Goal: Task Accomplishment & Management: Complete application form

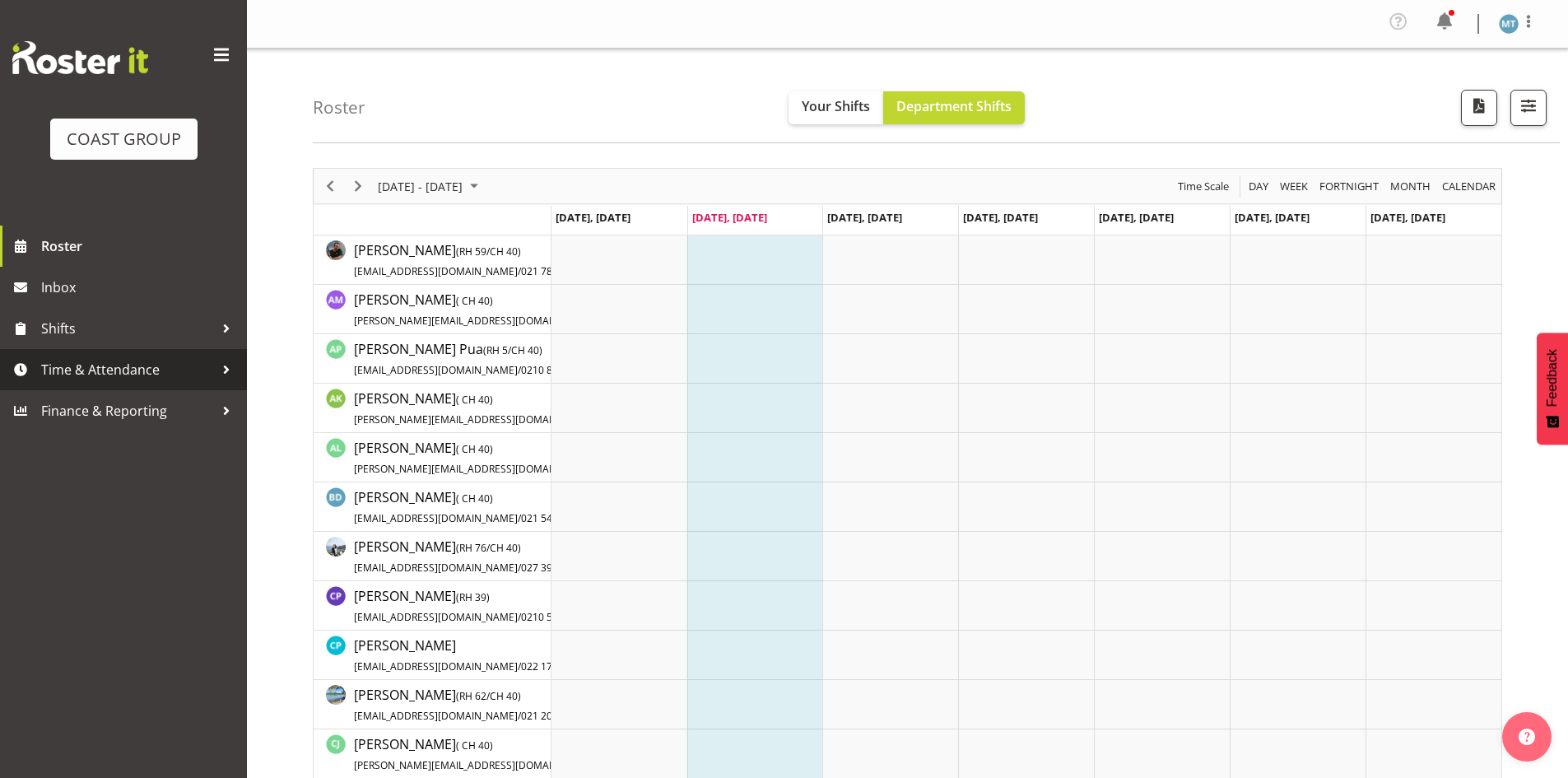
click at [149, 369] on span "Time & Attendance" at bounding box center [128, 370] width 173 height 25
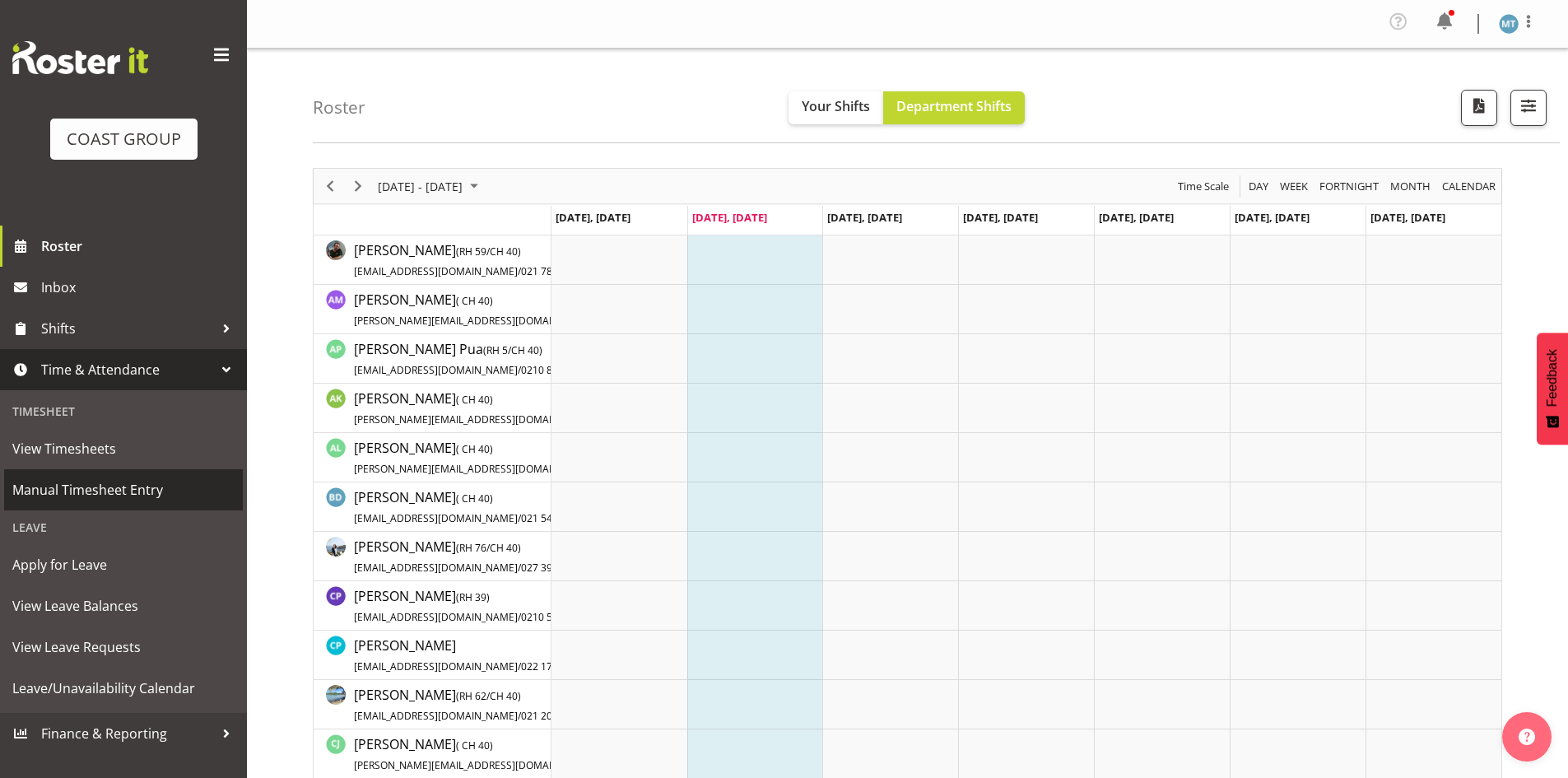
click at [160, 499] on span "Manual Timesheet Entry" at bounding box center [123, 490] width 222 height 25
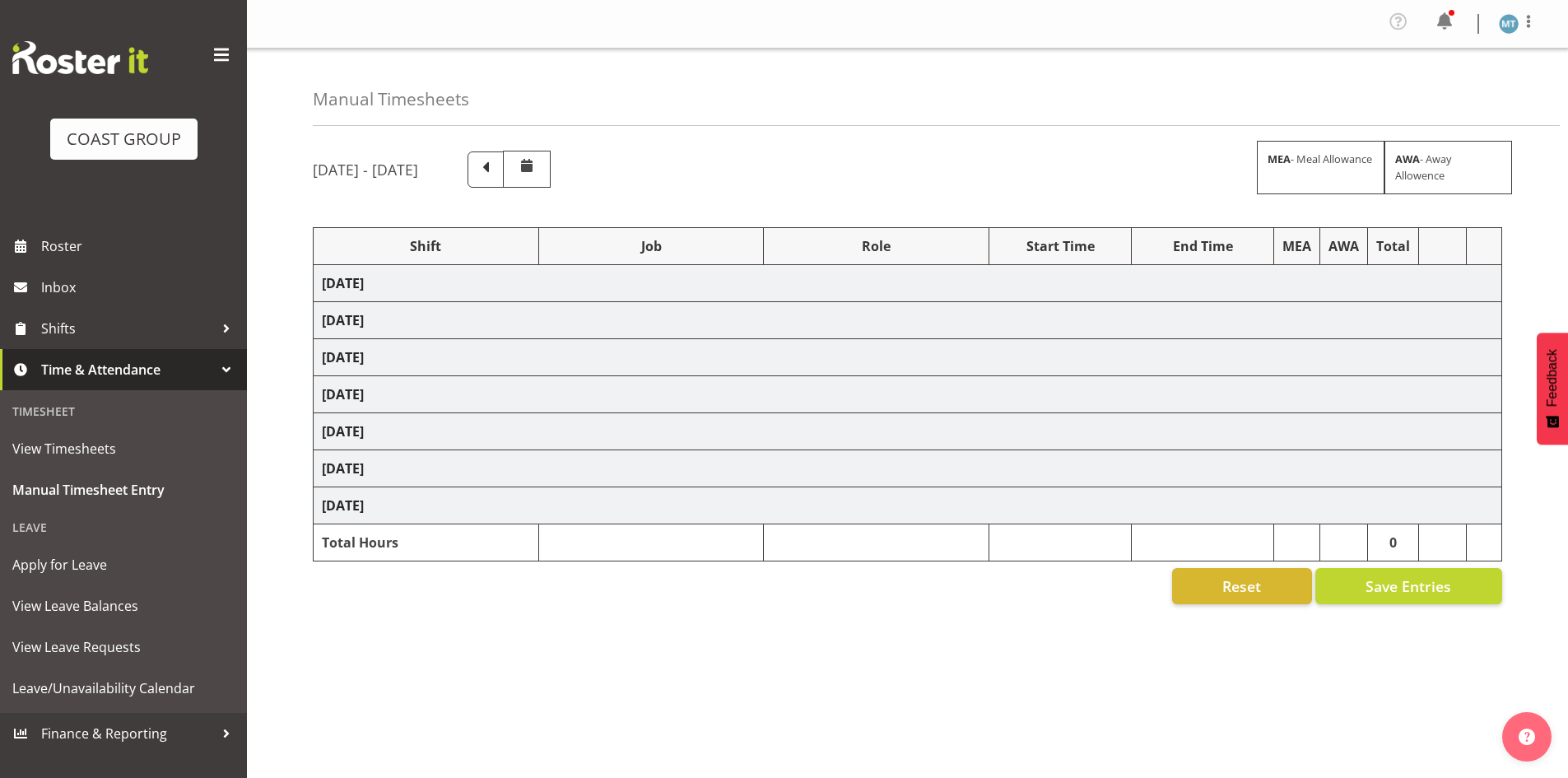
select select "38155"
select select "69"
select select "38155"
select select "69"
select select "38155"
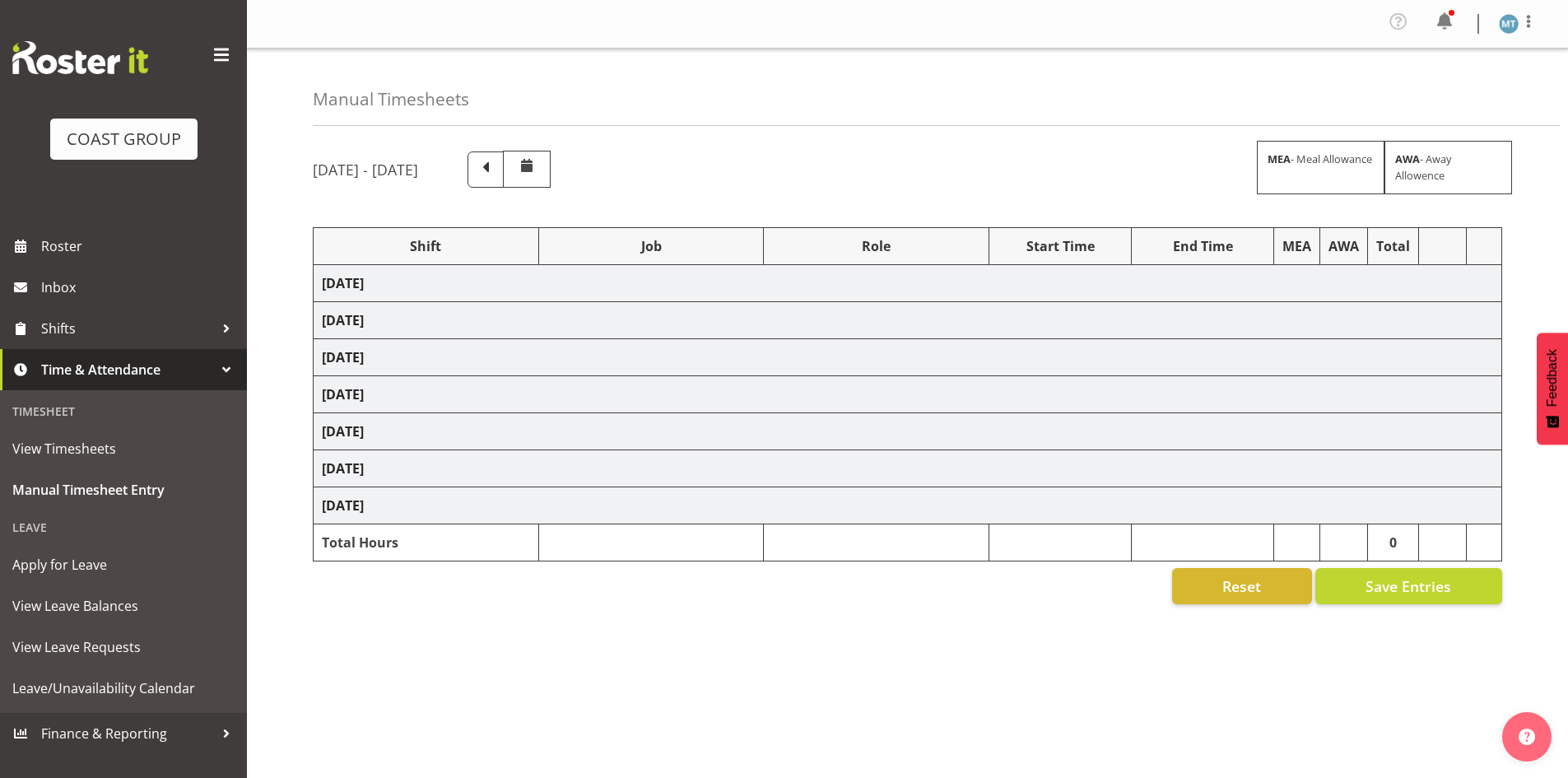
select select "69"
select select "63354"
select select "10251"
select select "38155"
select select "9198"
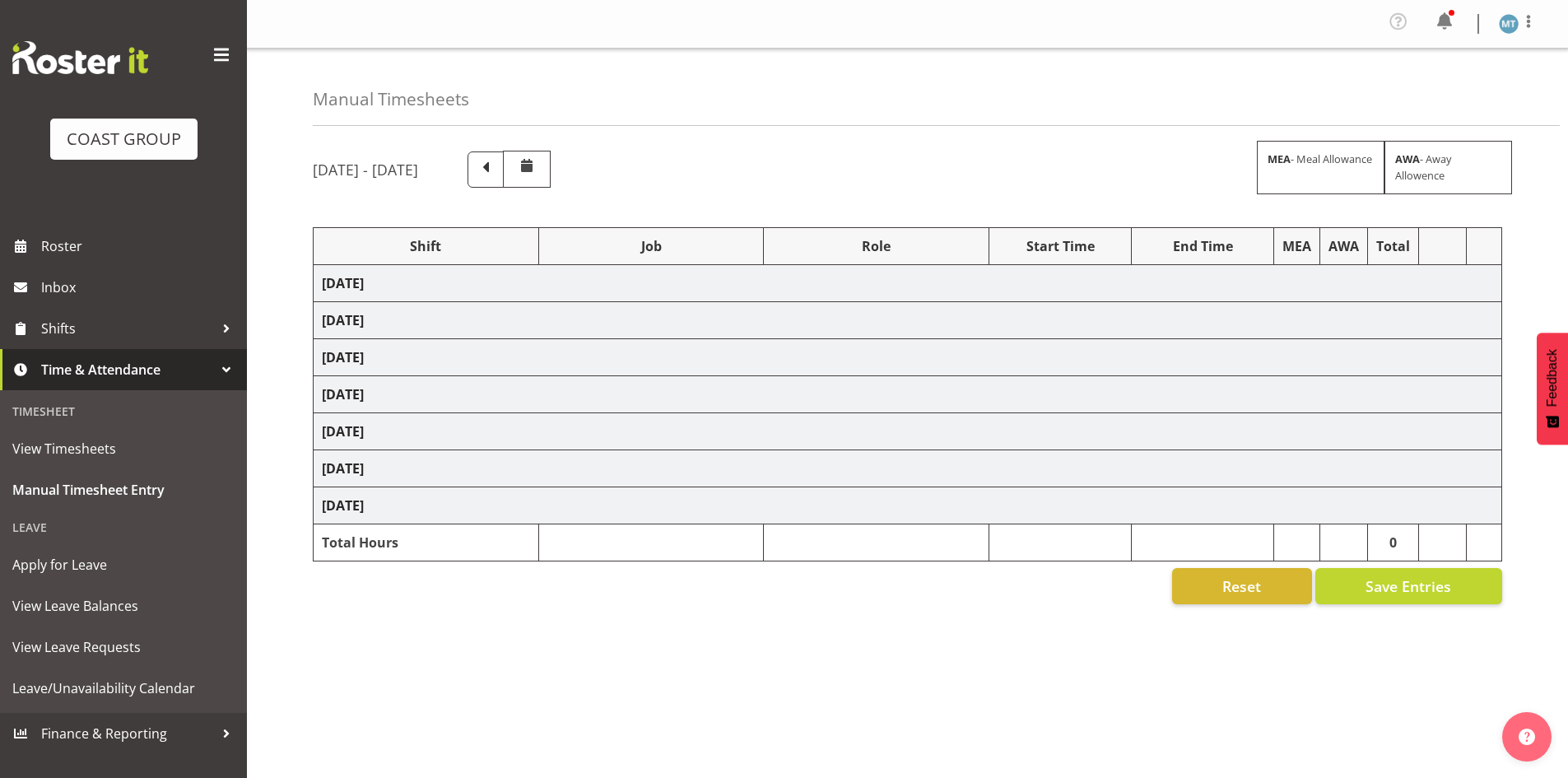
select select "38155"
select select "69"
select select "38155"
select select "9630"
select select "38155"
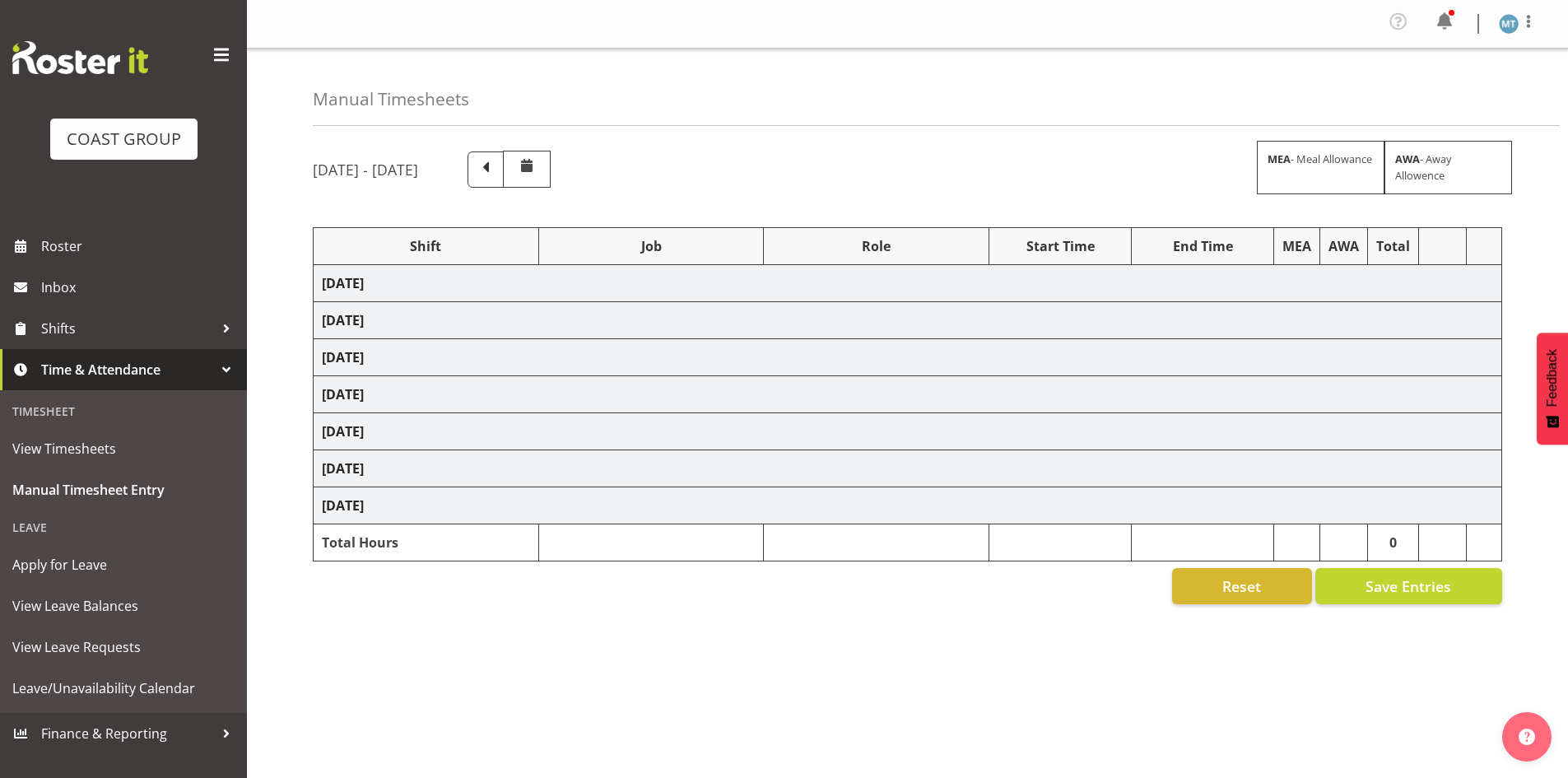
select select "9993"
select select "38155"
select select "9630"
select select "38155"
select select "9630"
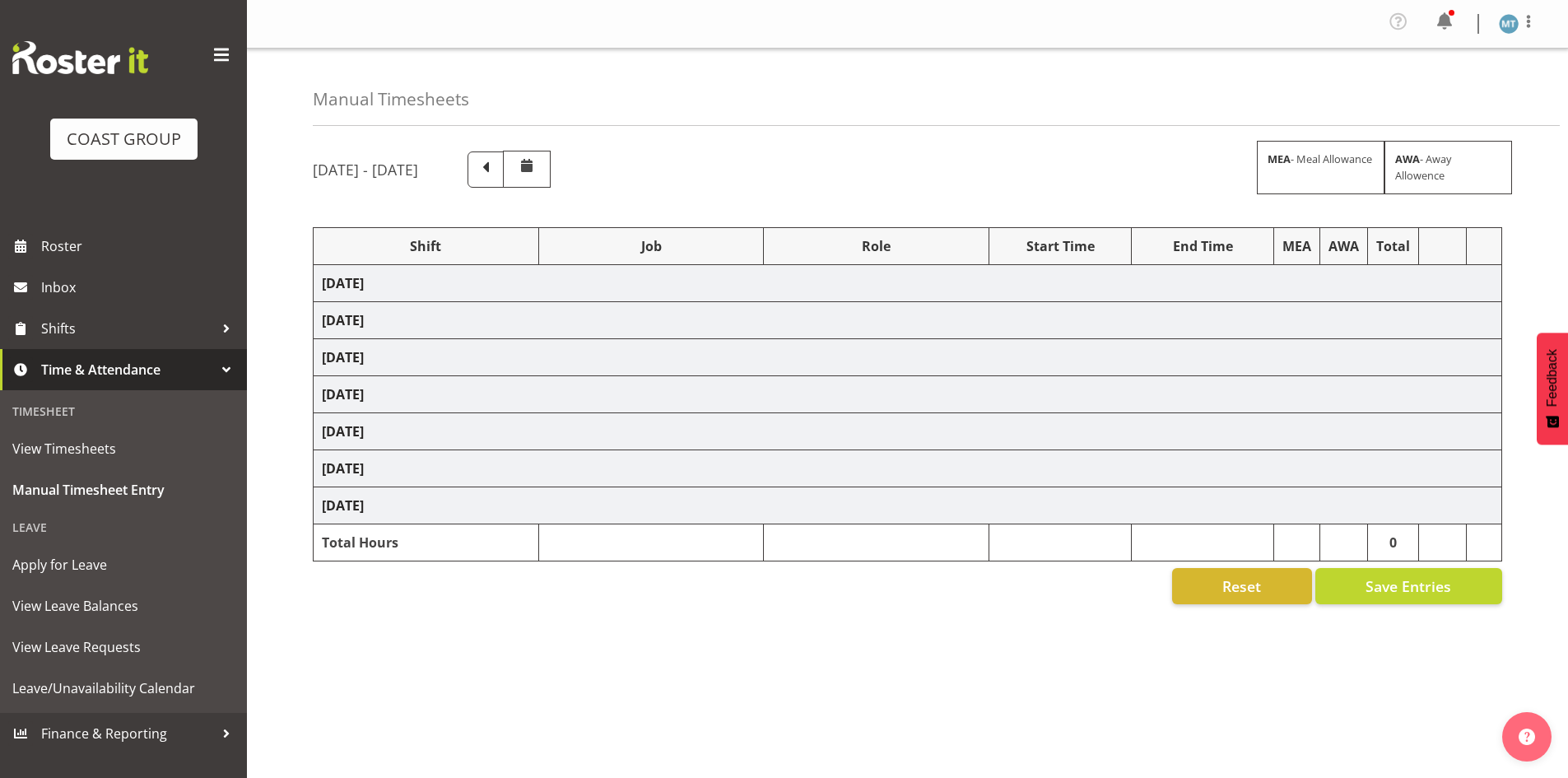
select select "38155"
select select "9993"
select select "38155"
select select "9630"
select select "38155"
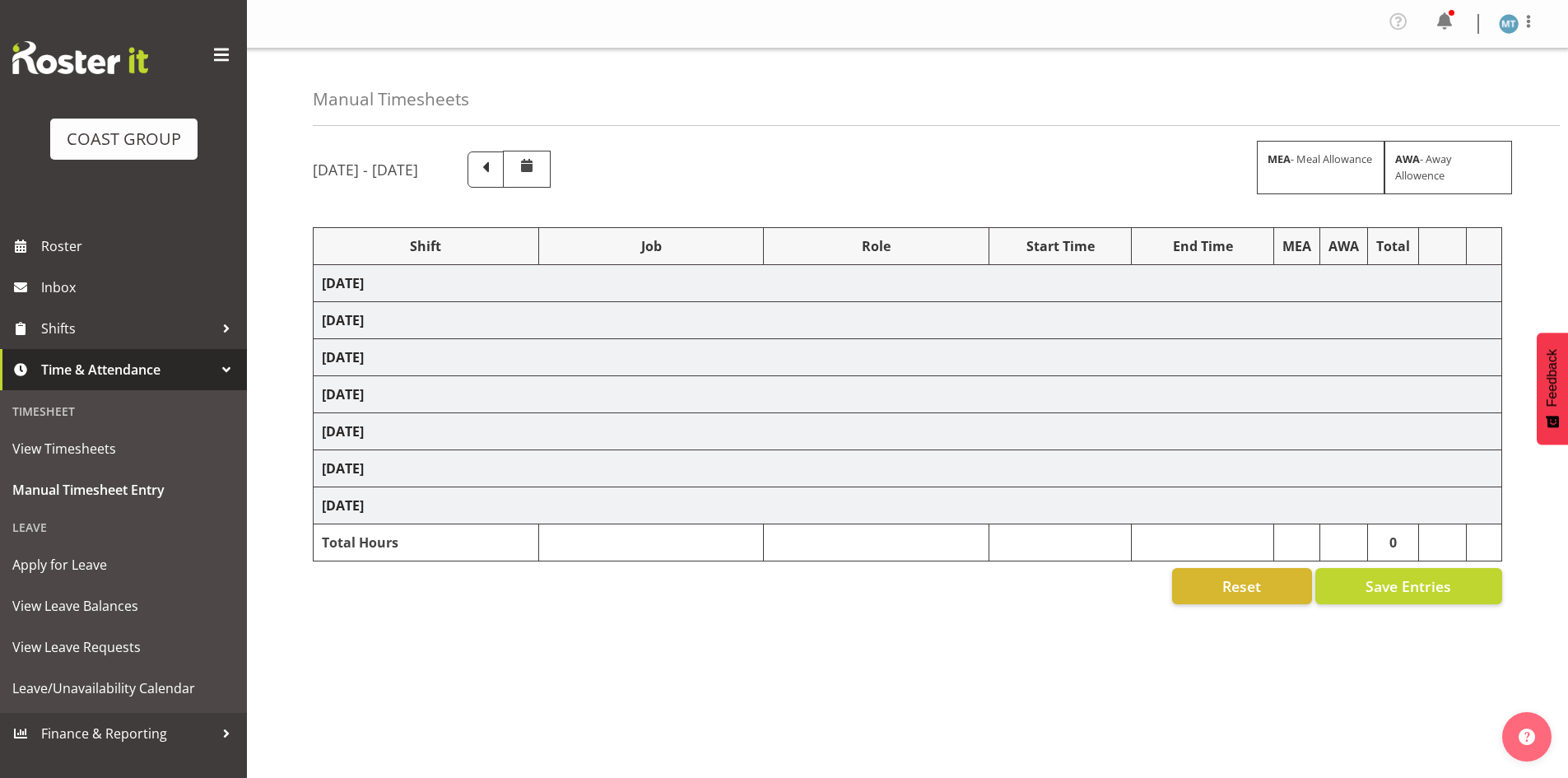
select select "69"
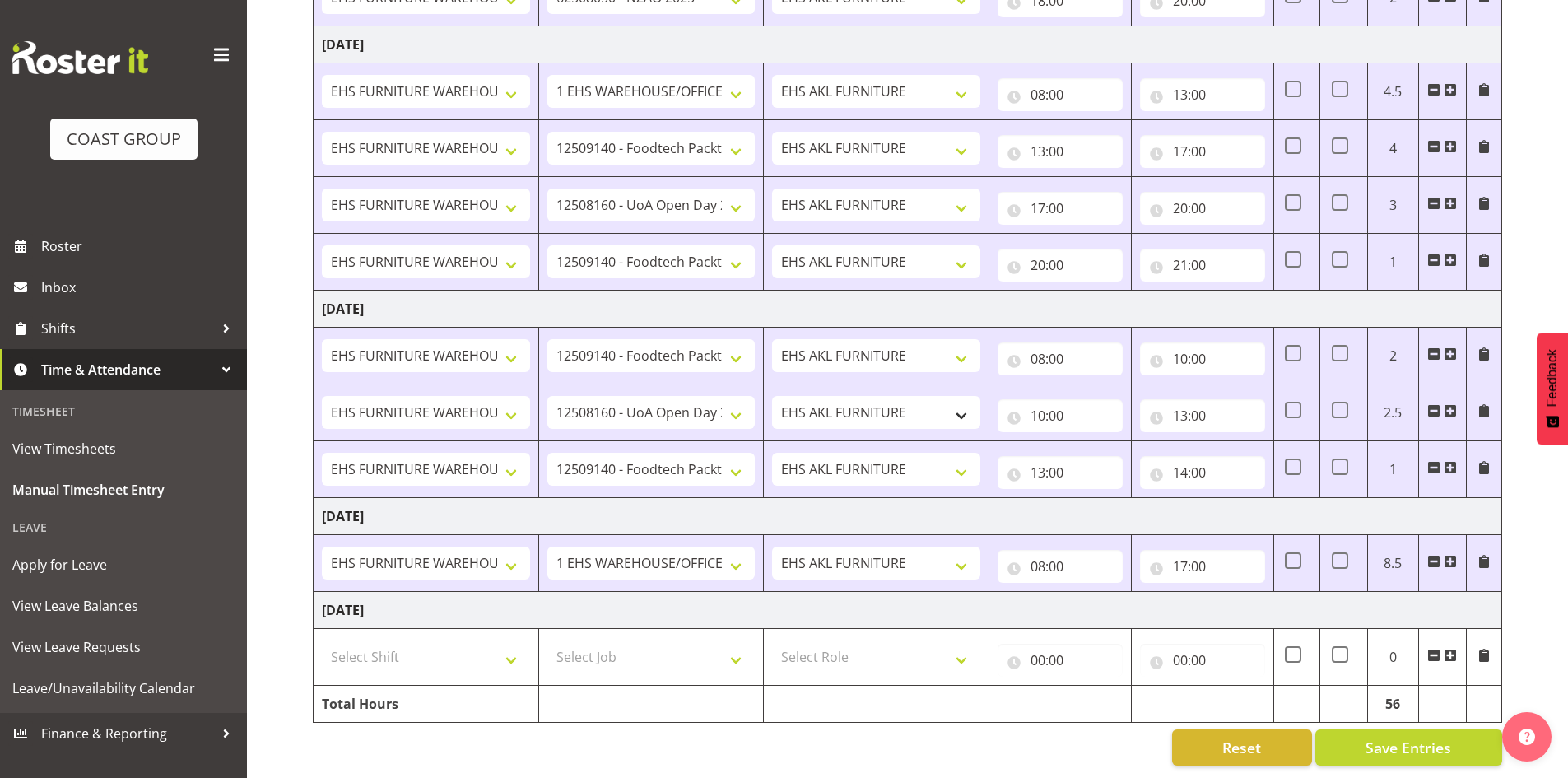
scroll to position [646, 0]
click at [497, 649] on select "Select Shift Assist Carlton EVents Assist Carlton EVents Assist Carlton Events …" at bounding box center [426, 657] width 209 height 33
select select "38155"
click at [322, 640] on select "Select Shift Assist Carlton EVents Assist Carlton EVents Assist Carlton Events …" at bounding box center [426, 657] width 209 height 33
click at [563, 641] on select "Select Job 1 Carlton Events 1 Carlton Hamilton 1 Carlton Wellington 1 EHS WAREH…" at bounding box center [652, 657] width 209 height 33
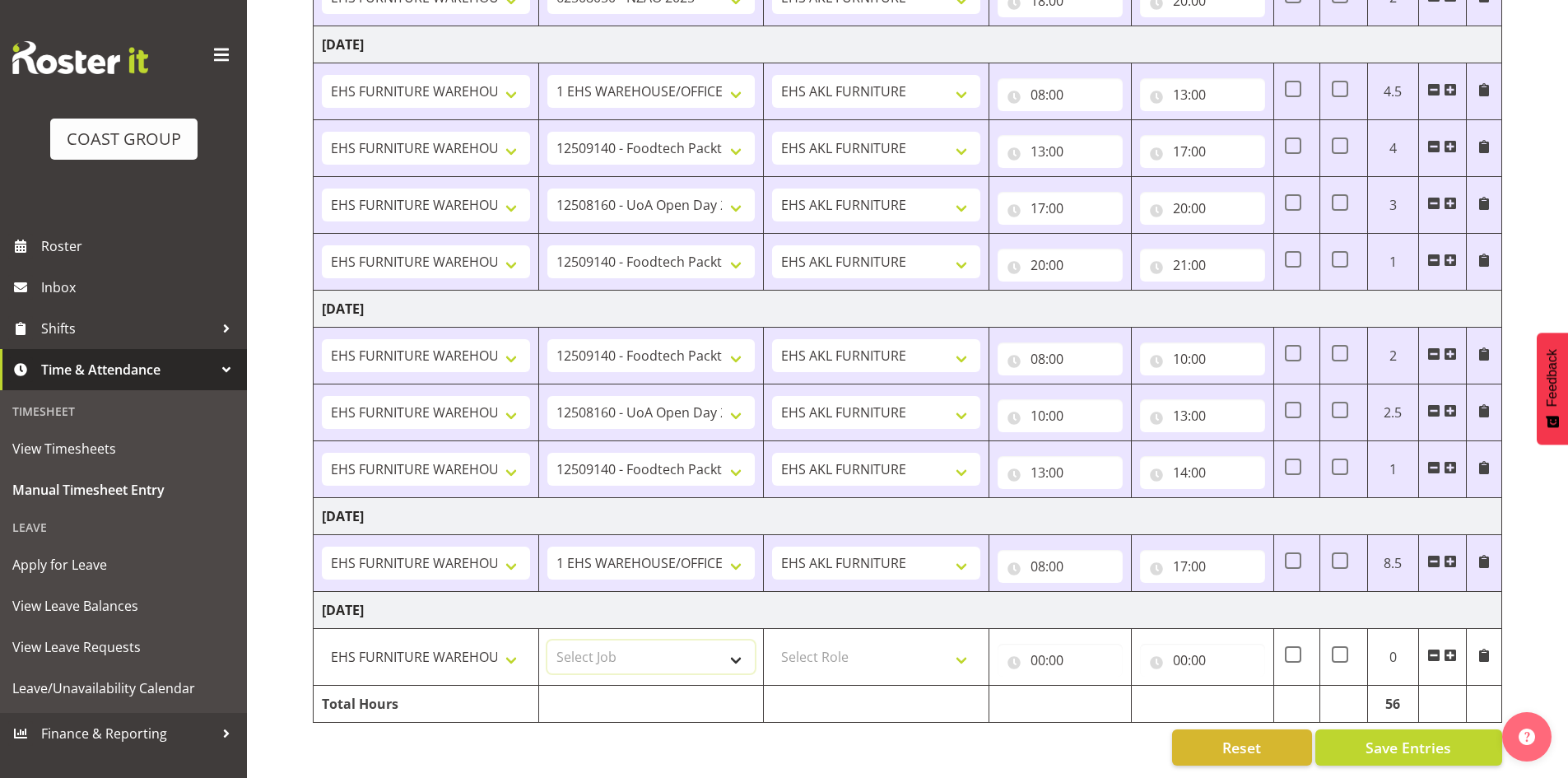
select select "69"
click at [548, 640] on select "Select Job 1 Carlton Events 1 Carlton Hamilton 1 Carlton Wellington 1 EHS WAREH…" at bounding box center [652, 657] width 209 height 33
click at [806, 647] on select "Select Role EHS AKL FURNITURE" at bounding box center [876, 657] width 209 height 33
select select "189"
click at [772, 640] on select "Select Role EHS AKL FURNITURE" at bounding box center [876, 657] width 209 height 33
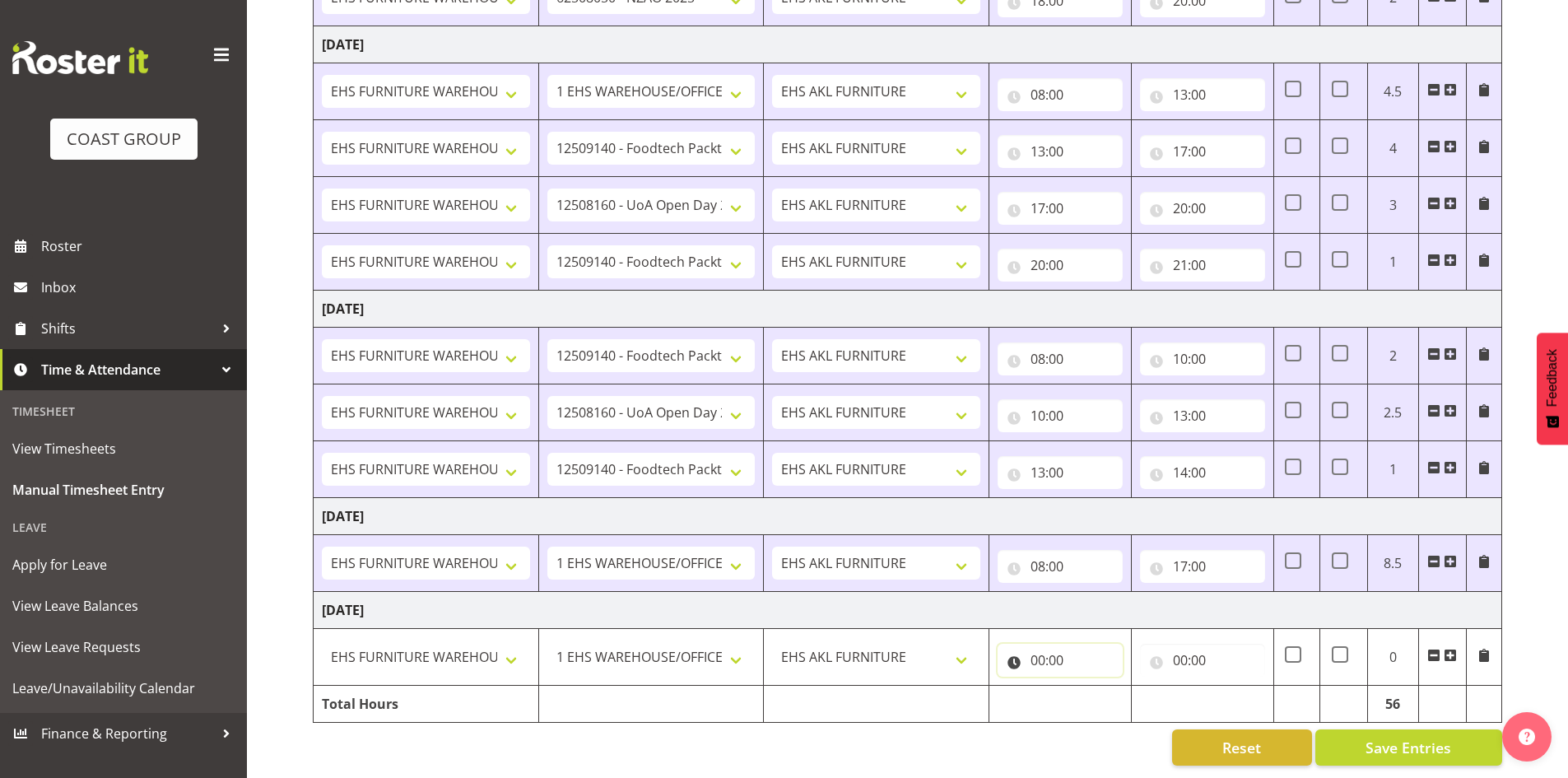
click at [1027, 644] on input "00:00" at bounding box center [1060, 660] width 125 height 33
click at [1104, 686] on select "00 01 02 03 04 05 06 07 08 09 10 11 12 13 14 15 16 17 18 19 20 21 22 23" at bounding box center [1109, 703] width 37 height 33
select select "7"
click at [1091, 686] on select "00 01 02 03 04 05 06 07 08 09 10 11 12 13 14 15 16 17 18 19 20 21 22 23" at bounding box center [1109, 703] width 37 height 33
type input "07:00"
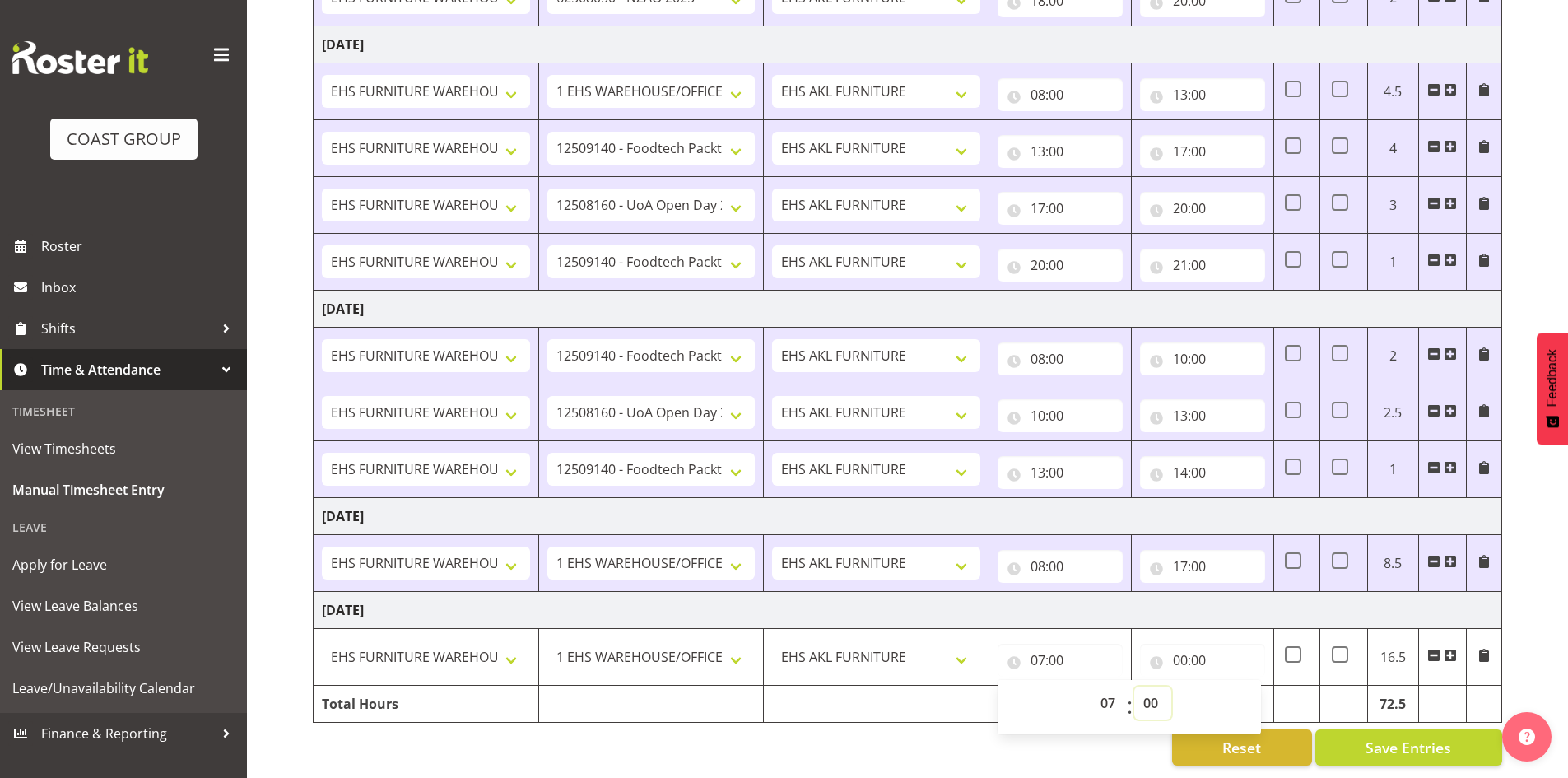
click at [1150, 689] on select "00 01 02 03 04 05 06 07 08 09 10 11 12 13 14 15 16 17 18 19 20 21 22 23 24 25 2…" at bounding box center [1153, 703] width 37 height 33
select select "30"
click at [1134, 686] on select "00 01 02 03 04 05 06 07 08 09 10 11 12 13 14 15 16 17 18 19 20 21 22 23 24 25 2…" at bounding box center [1153, 703] width 37 height 33
type input "07:30"
click at [1178, 649] on input "00:00" at bounding box center [1203, 660] width 125 height 33
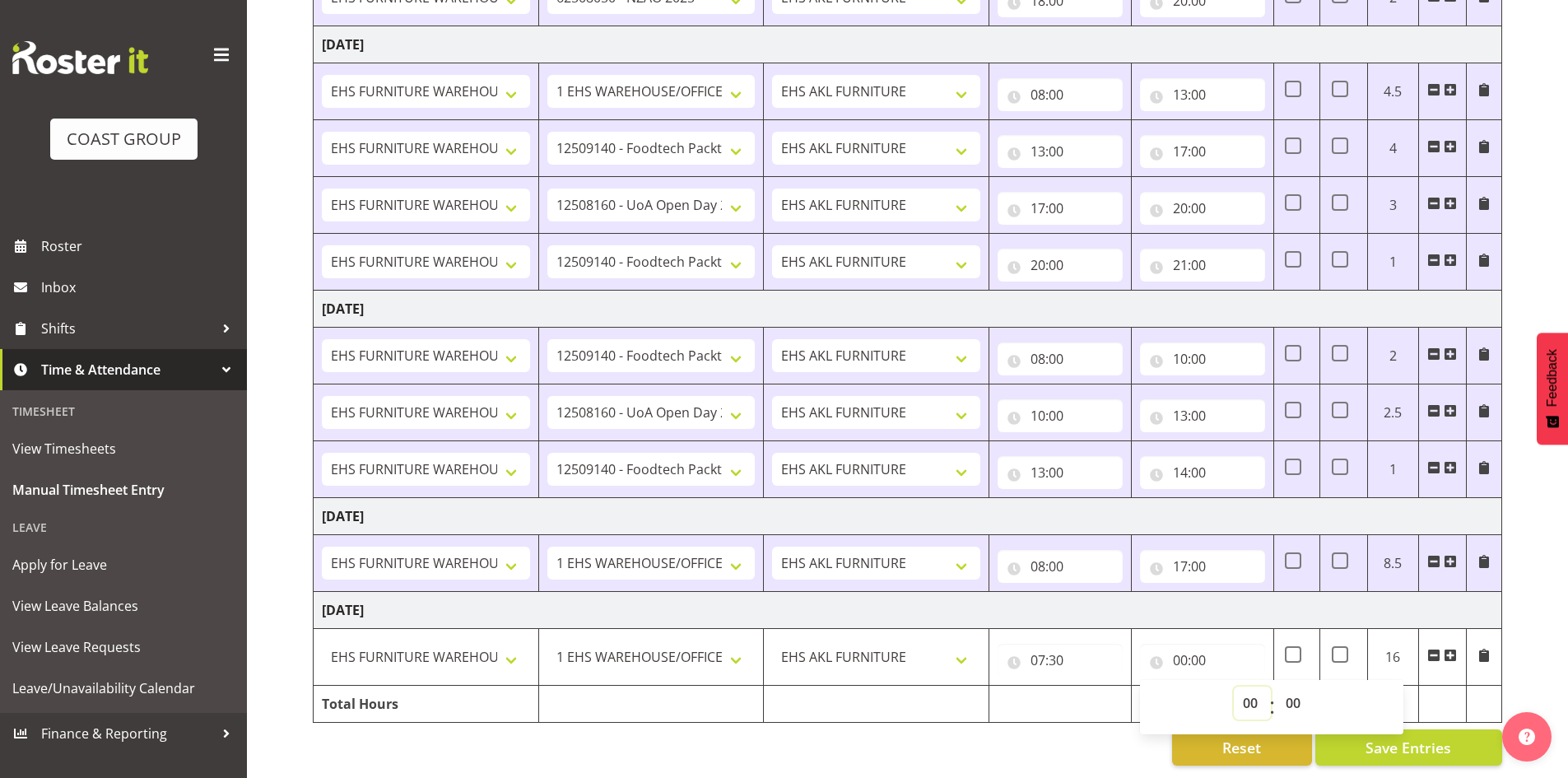
click at [1248, 691] on select "00 01 02 03 04 05 06 07 08 09 10 11 12 13 14 15 16 17 18 19 20 21 22 23" at bounding box center [1252, 703] width 37 height 33
select select "18"
click at [1234, 686] on select "00 01 02 03 04 05 06 07 08 09 10 11 12 13 14 15 16 17 18 19 20 21 22 23" at bounding box center [1252, 703] width 37 height 33
type input "18:00"
click at [1109, 730] on div "Reset Save Entries" at bounding box center [908, 748] width 1190 height 36
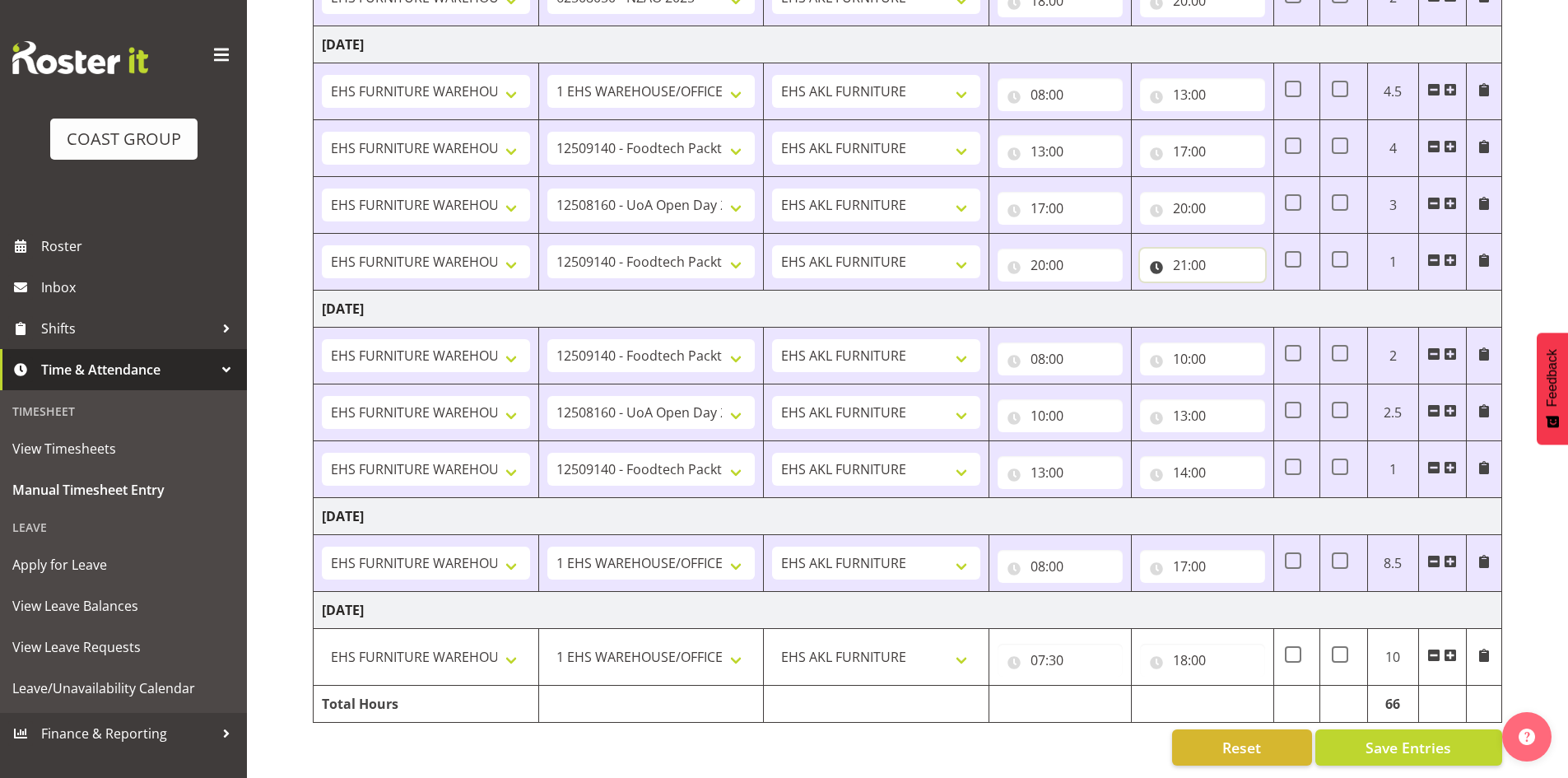
click at [1183, 248] on input "21:00" at bounding box center [1203, 265] width 125 height 33
click at [1251, 293] on select "00 01 02 03 04 05 06 07 08 09 10 11 12 13 14 15 16 17 18 19 20 21 22 23" at bounding box center [1252, 308] width 37 height 33
select select "22"
click at [1234, 292] on select "00 01 02 03 04 05 06 07 08 09 10 11 12 13 14 15 16 17 18 19 20 21 22 23" at bounding box center [1252, 308] width 37 height 33
type input "22:00"
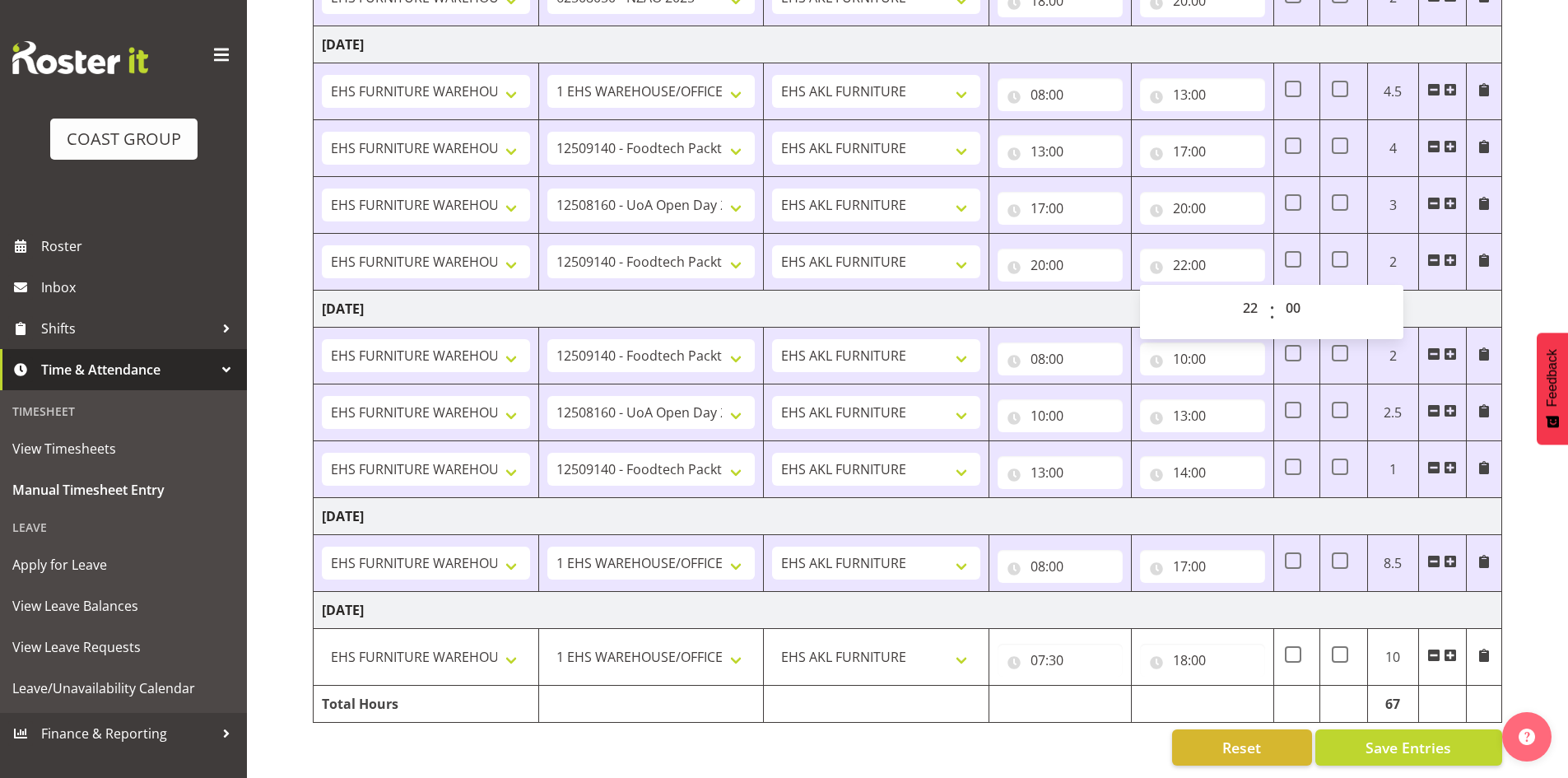
click at [1288, 510] on td "Monday 1st September 2025" at bounding box center [908, 517] width 1189 height 37
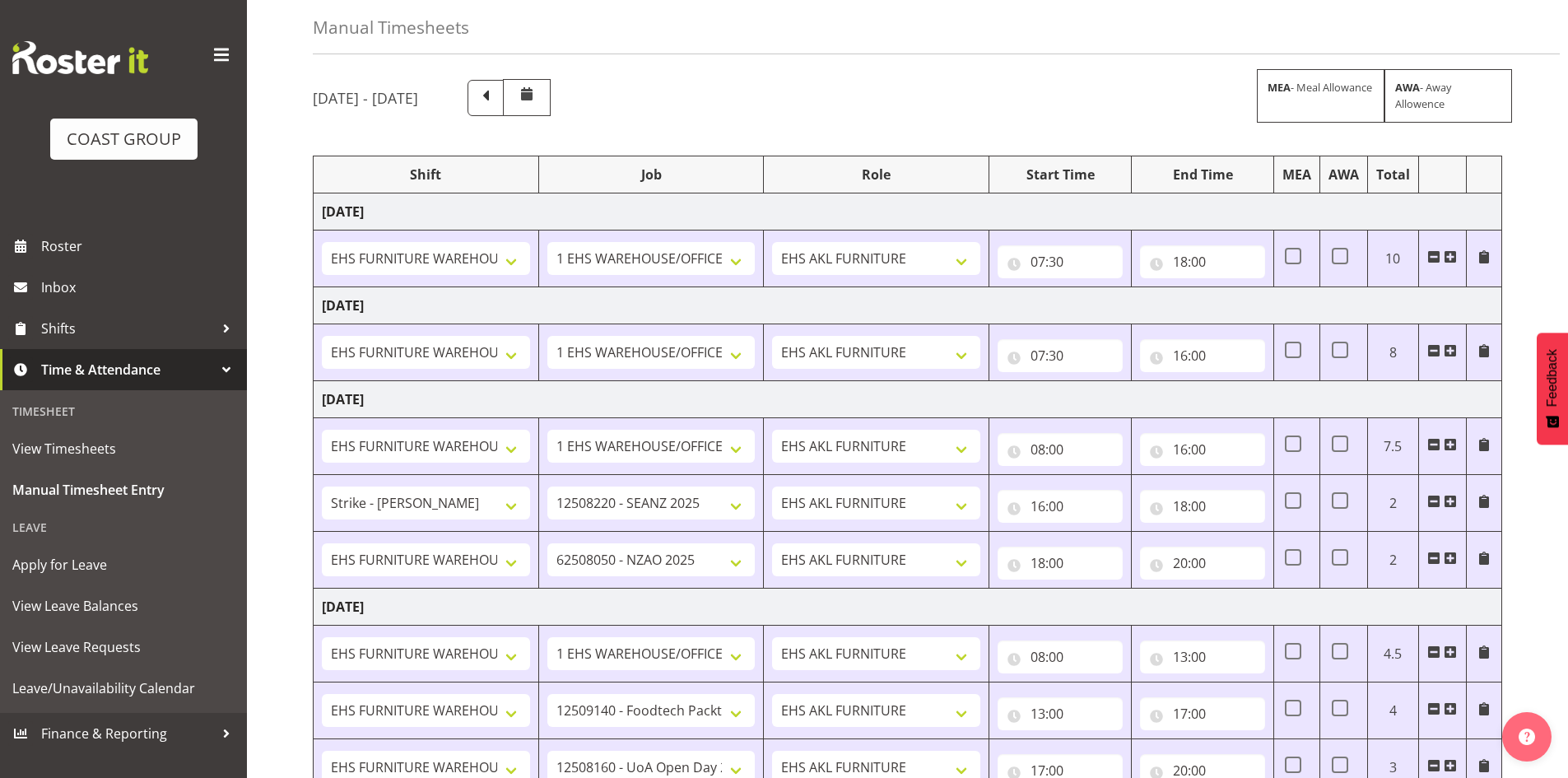
scroll to position [70, 0]
click at [1297, 563] on span at bounding box center [1293, 558] width 16 height 16
click at [1295, 563] on input "checkbox" at bounding box center [1290, 559] width 10 height 10
checkbox input "true"
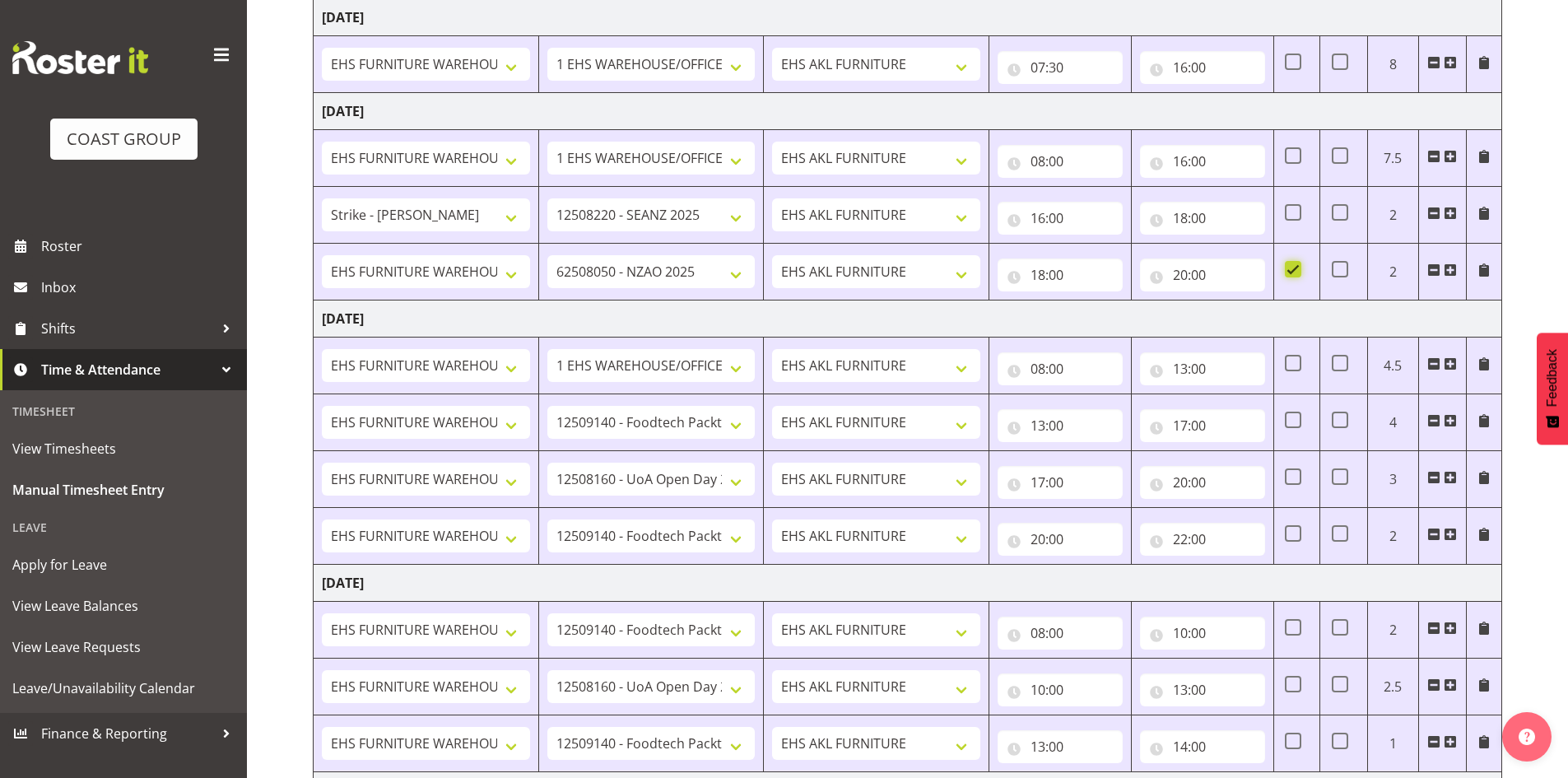
scroll to position [399, 0]
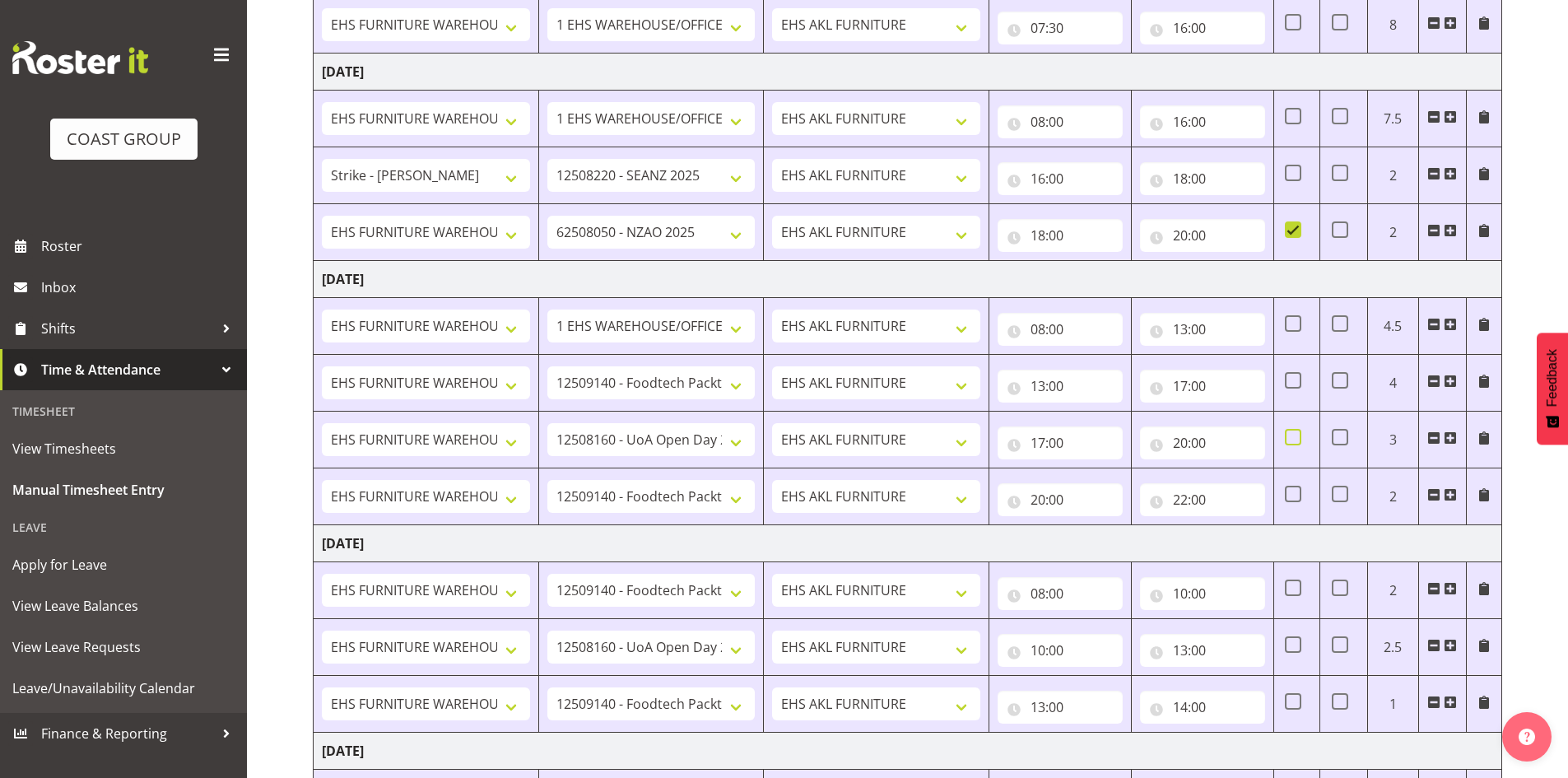
click at [1297, 446] on span at bounding box center [1293, 437] width 16 height 16
click at [1295, 443] on input "checkbox" at bounding box center [1290, 437] width 10 height 10
checkbox input "true"
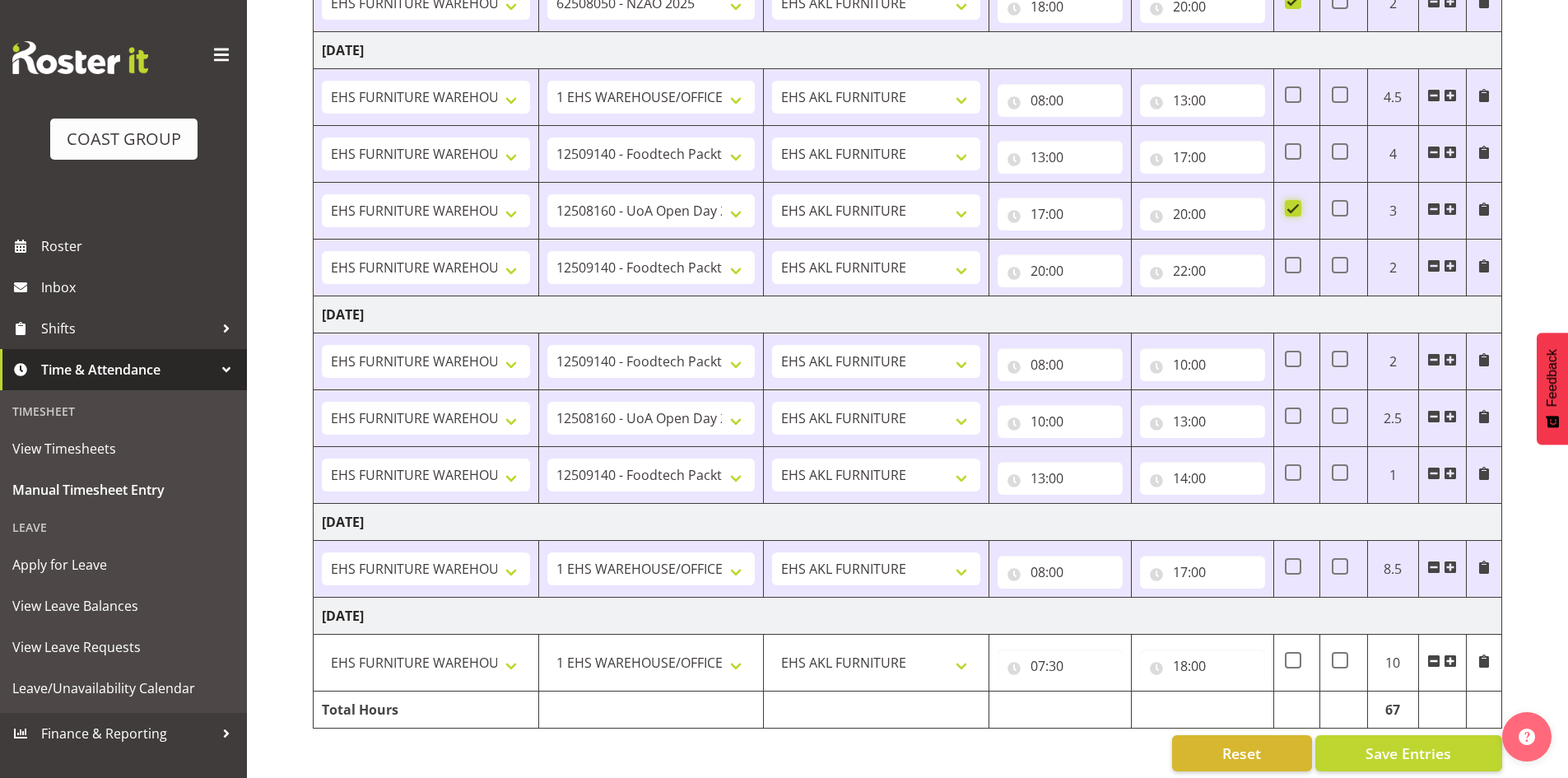
scroll to position [646, 0]
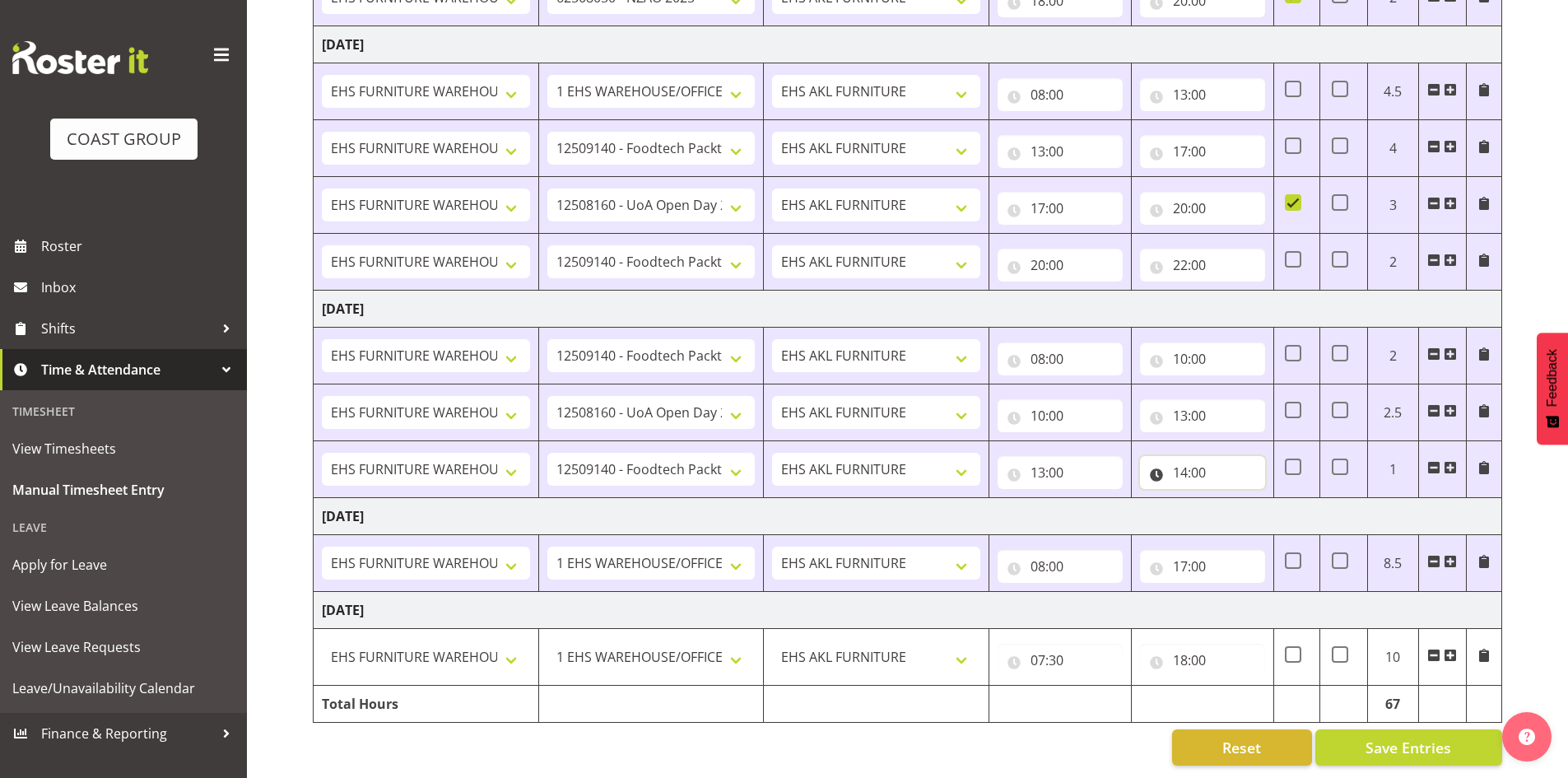
click at [1203, 460] on input "14:00" at bounding box center [1203, 473] width 125 height 33
click at [1290, 499] on select "00 01 02 03 04 05 06 07 08 09 10 11 12 13 14 15 16 17 18 19 20 21 22 23 24 25 2…" at bounding box center [1295, 516] width 37 height 33
select select "30"
click at [1277, 499] on select "00 01 02 03 04 05 06 07 08 09 10 11 12 13 14 15 16 17 18 19 20 21 22 23 24 25 2…" at bounding box center [1295, 516] width 37 height 33
type input "14:30"
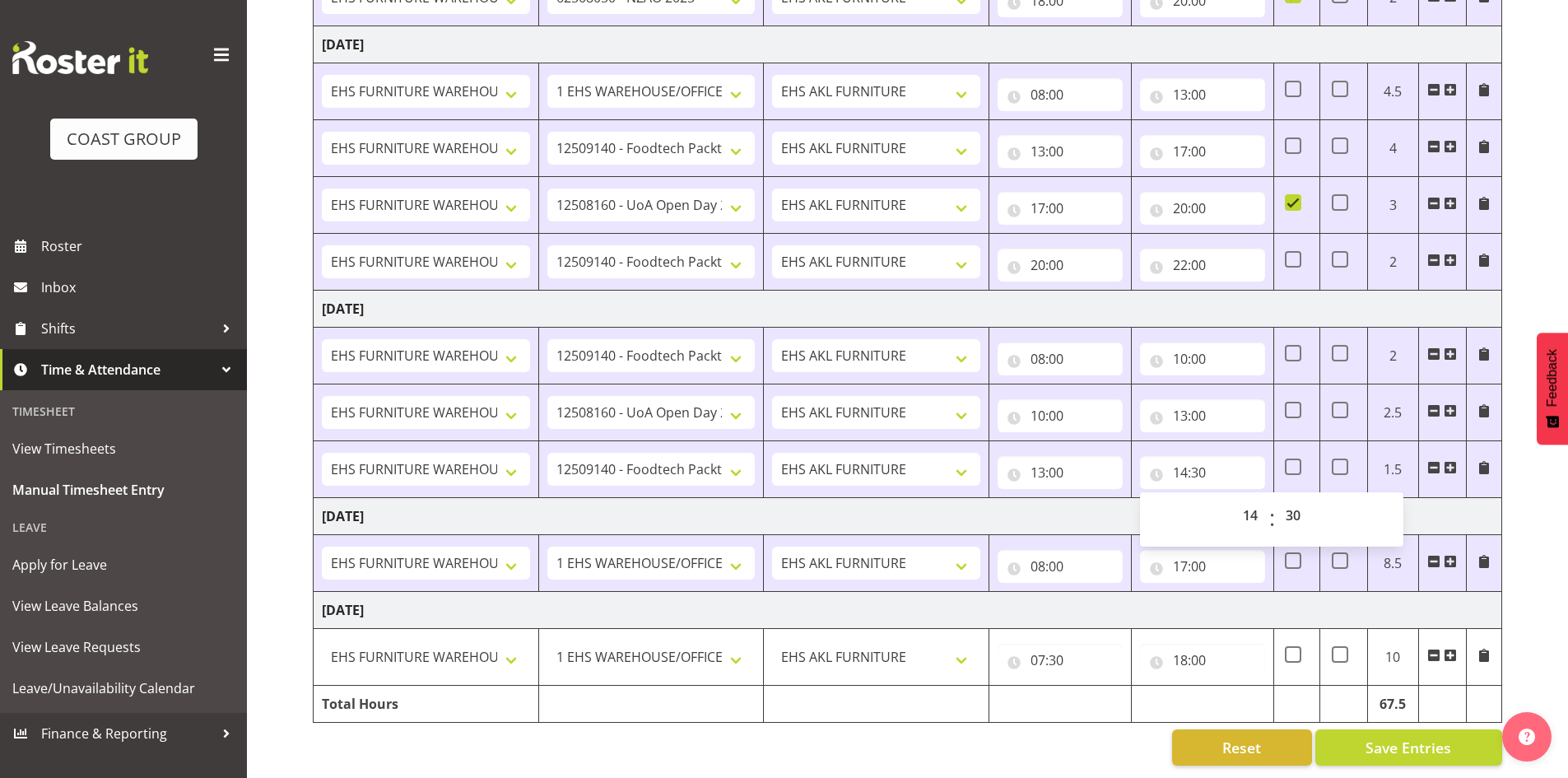
click at [1415, 510] on td "Monday 1st September 2025" at bounding box center [908, 517] width 1189 height 37
click at [1049, 343] on input "08:00" at bounding box center [1060, 359] width 125 height 33
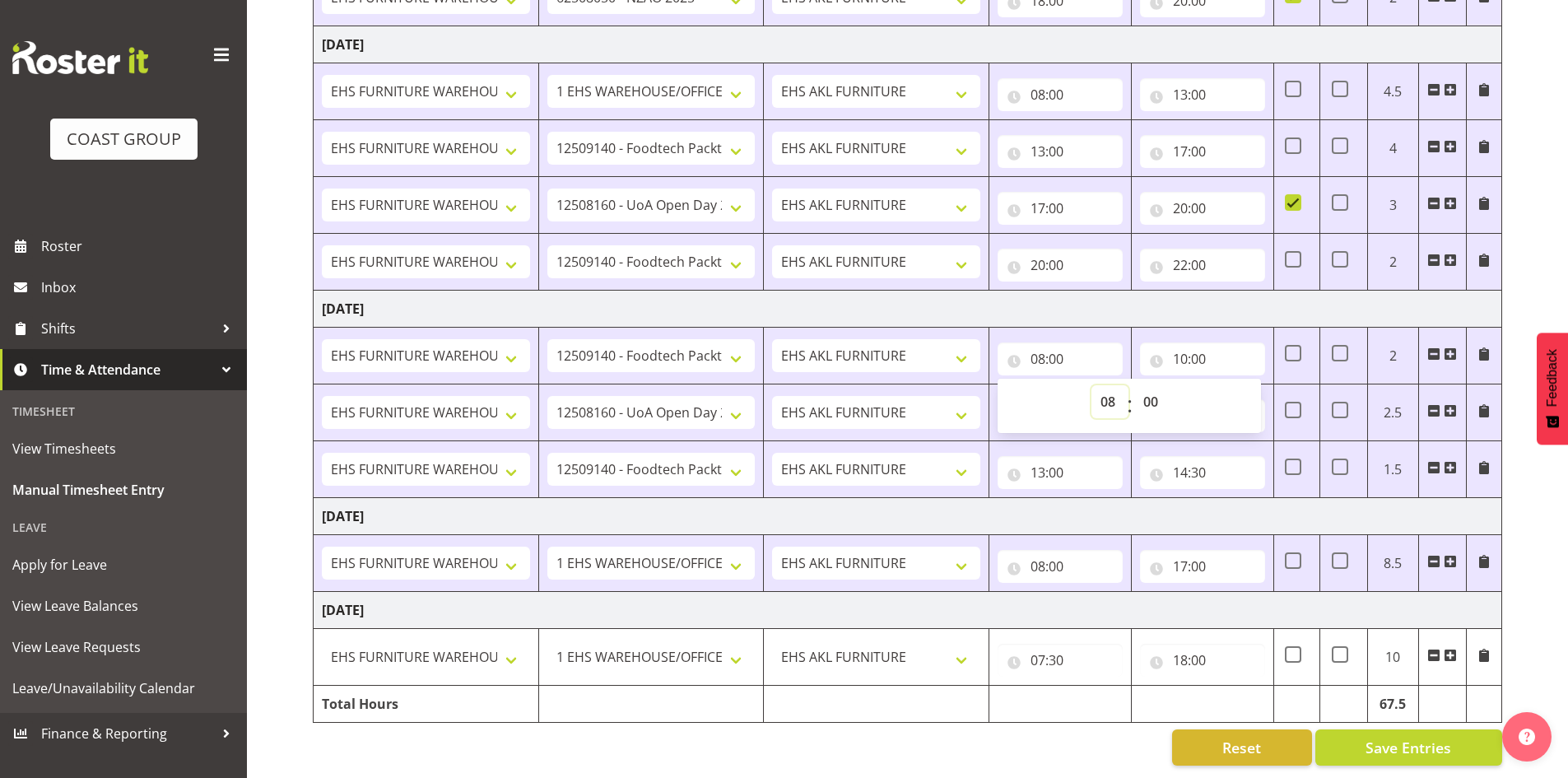
click at [1109, 389] on select "00 01 02 03 04 05 06 07 08 09 10 11 12 13 14 15 16 17 18 19 20 21 22 23" at bounding box center [1109, 402] width 37 height 33
click at [1090, 120] on td "13:00 00 01 02 03 04 05 06 07 08 09 10 11 12 13 14 15 16 17 18 19 20 21 22 23 :…" at bounding box center [1060, 149] width 143 height 57
click at [1053, 347] on input "08:00" at bounding box center [1060, 359] width 125 height 33
click at [1106, 385] on select "00 01 02 03 04 05 06 07 08 09 10 11 12 13 14 15 16 17 18 19 20 21 22 23" at bounding box center [1109, 402] width 37 height 33
select select "7"
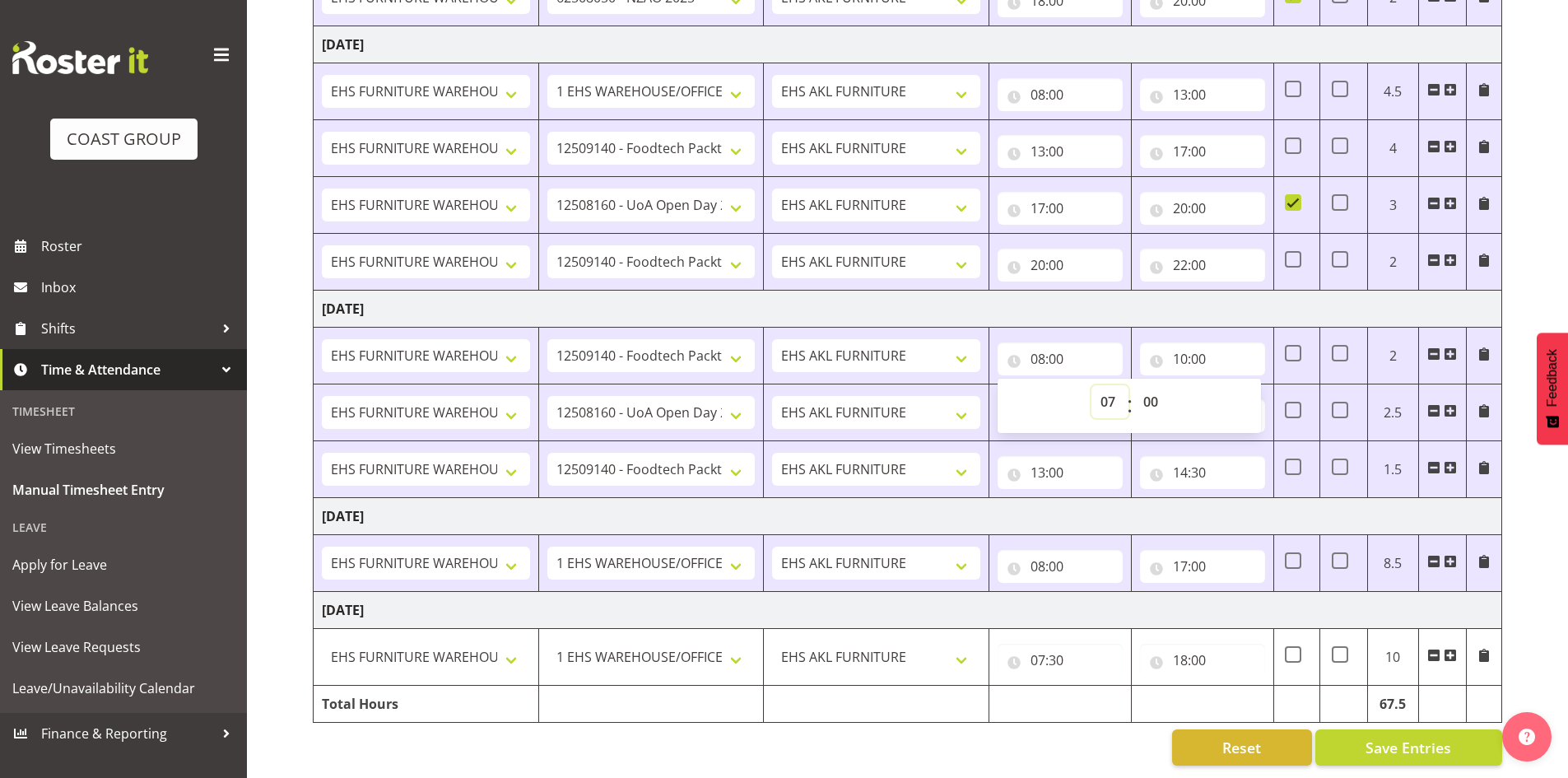
click at [1091, 385] on select "00 01 02 03 04 05 06 07 08 09 10 11 12 13 14 15 16 17 18 19 20 21 22 23" at bounding box center [1109, 402] width 37 height 33
type input "07:00"
click at [1141, 391] on select "00 01 02 03 04 05 06 07 08 09 10 11 12 13 14 15 16 17 18 19 20 21 22 23 24 25 2…" at bounding box center [1153, 402] width 37 height 33
select select "30"
click at [1134, 385] on select "00 01 02 03 04 05 06 07 08 09 10 11 12 13 14 15 16 17 18 19 20 21 22 23 24 25 2…" at bounding box center [1153, 402] width 37 height 33
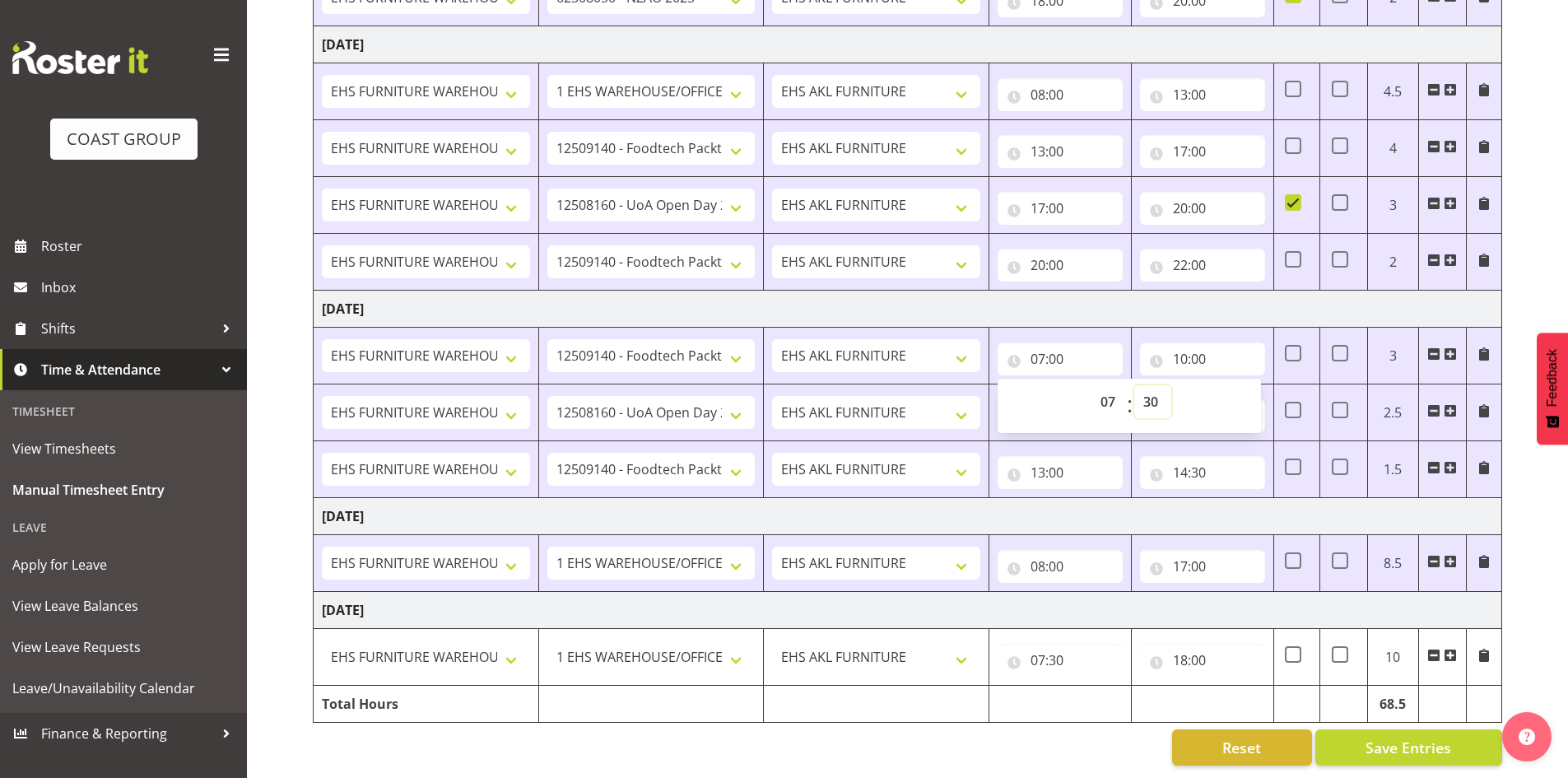
type input "07:30"
click at [1224, 297] on td "Sunday 31st August 2025" at bounding box center [908, 309] width 1189 height 37
click at [1373, 737] on span "Save Entries" at bounding box center [1408, 747] width 86 height 22
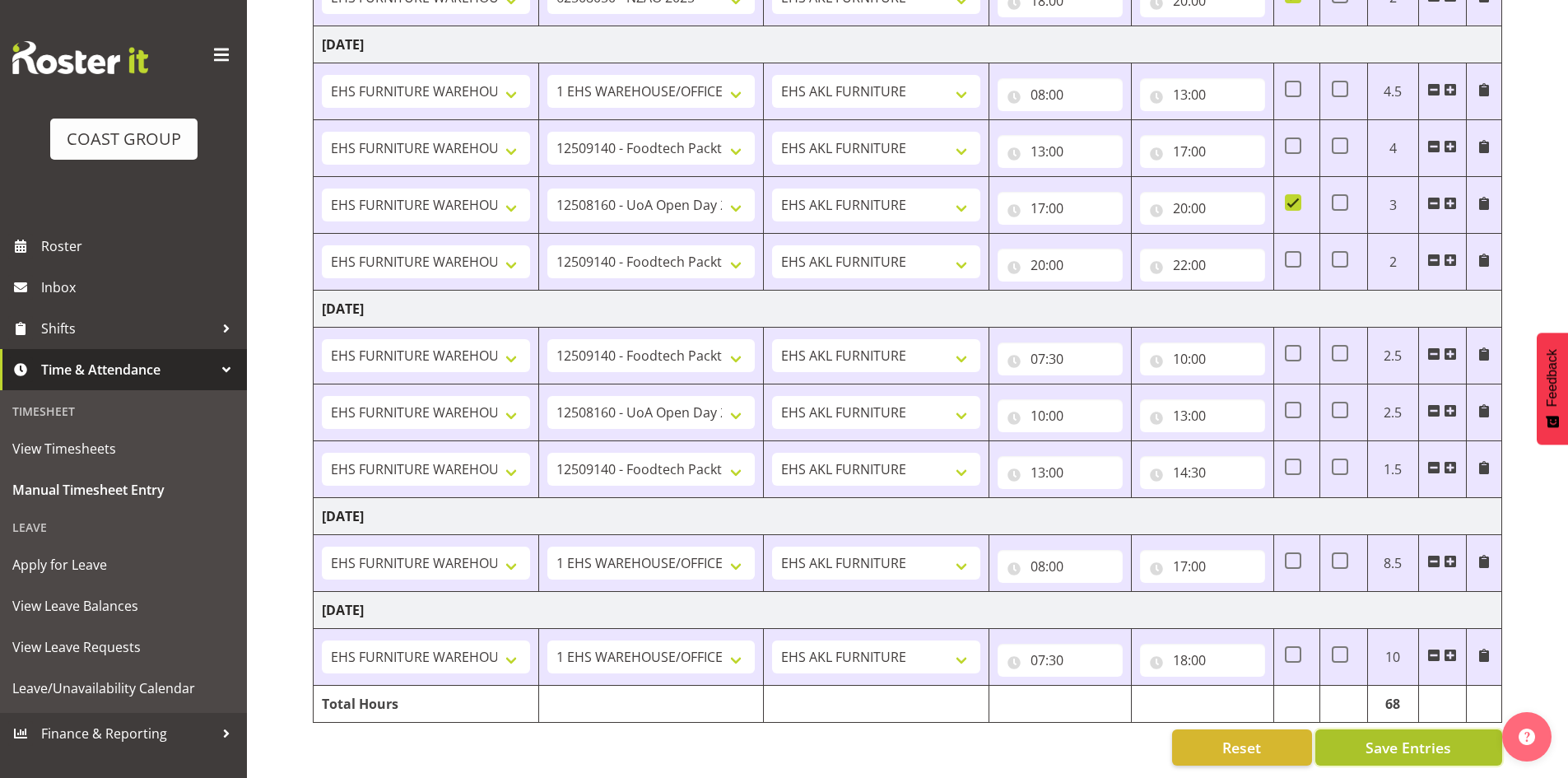
click at [1385, 736] on span "Save Entries" at bounding box center [1408, 747] width 86 height 22
